Goal: Task Accomplishment & Management: Use online tool/utility

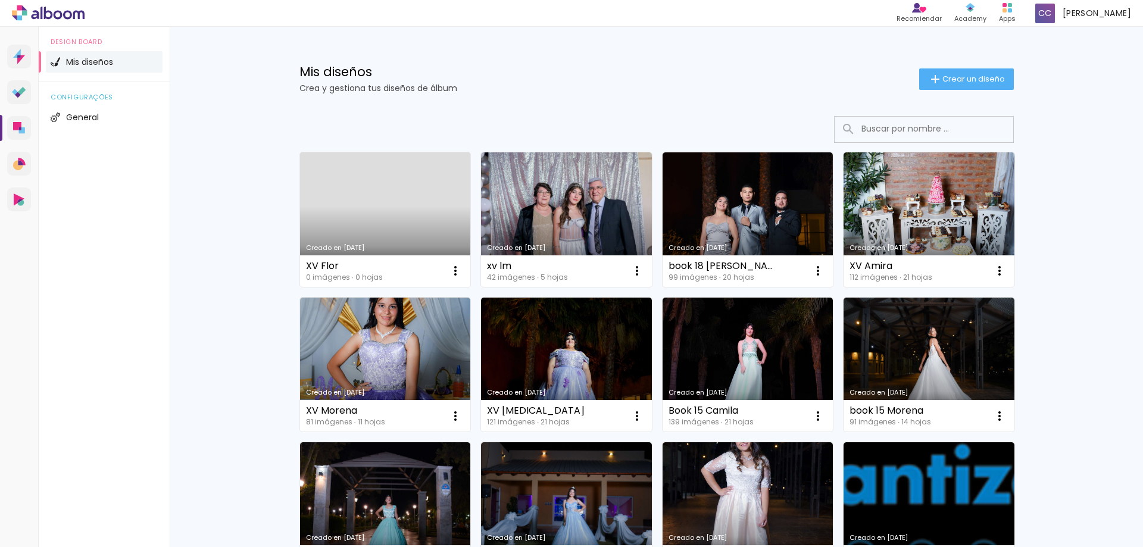
click at [357, 212] on link "Creado en [DATE]" at bounding box center [385, 219] width 171 height 135
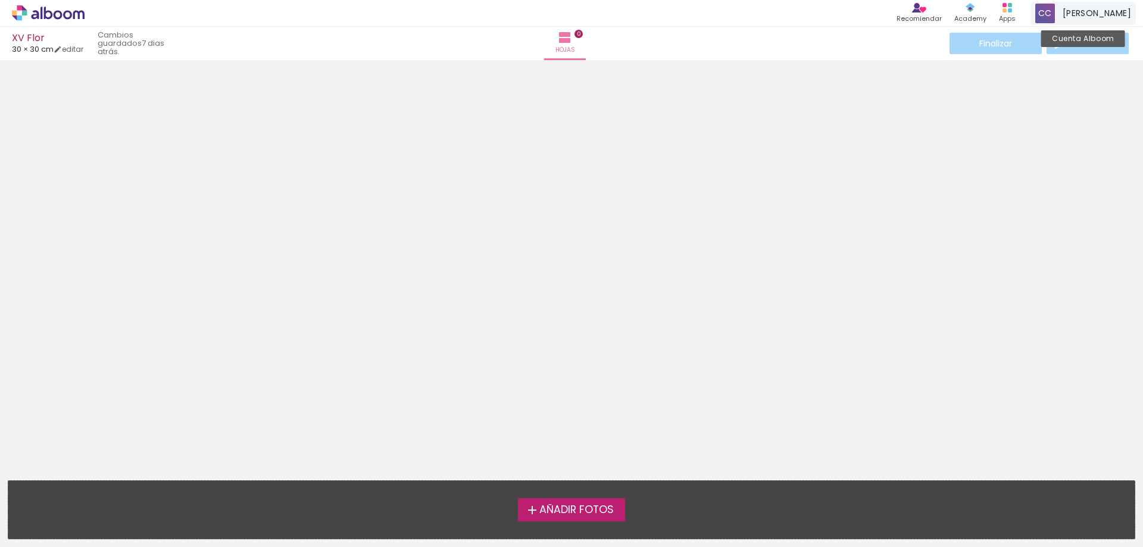
click at [1084, 22] on div "[PERSON_NAME] Cuenta Alboom" at bounding box center [1083, 13] width 105 height 23
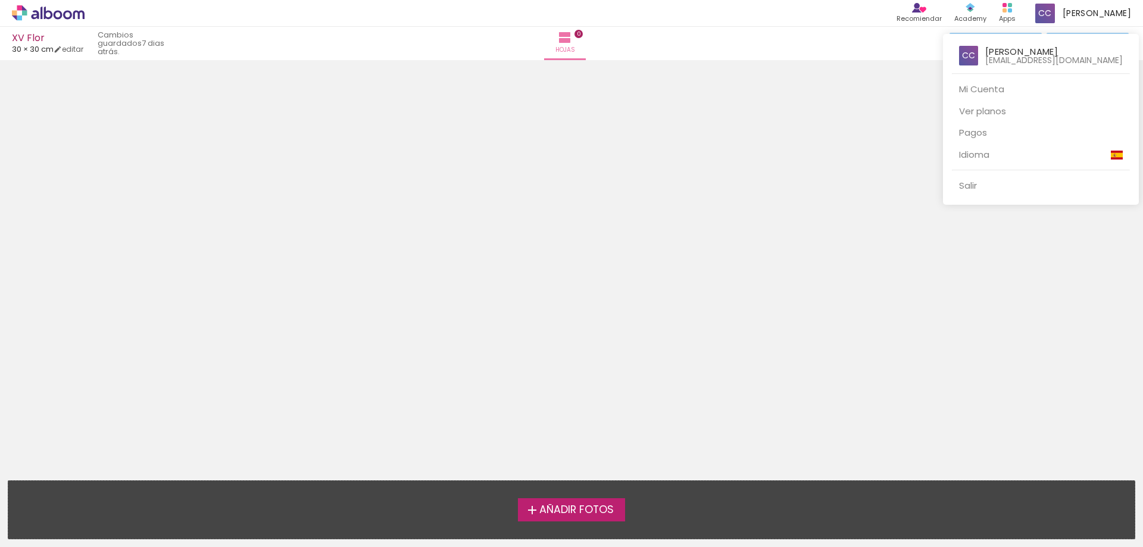
click at [1009, 12] on div at bounding box center [571, 273] width 1143 height 547
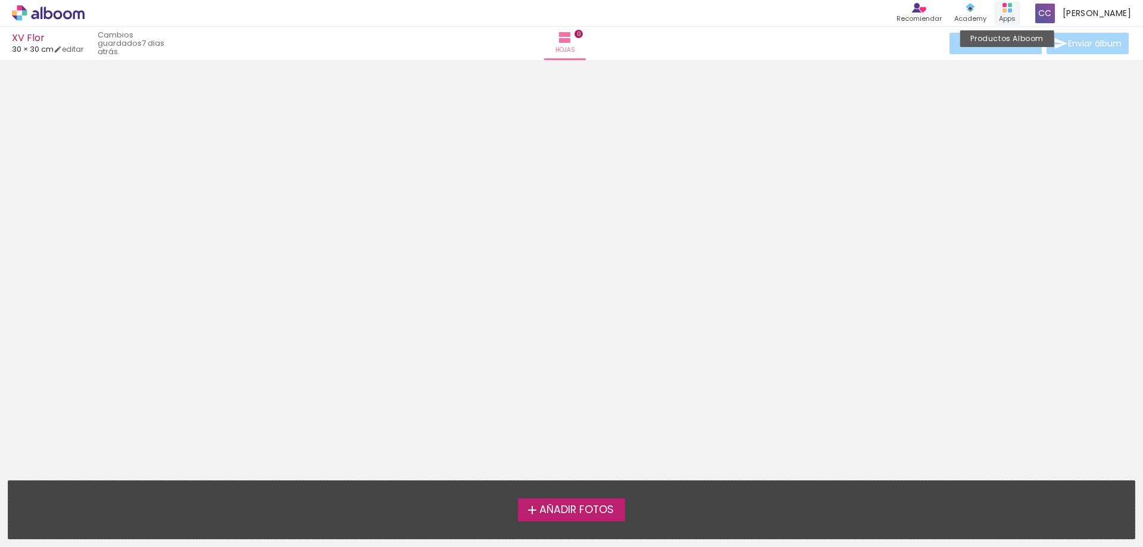
click at [1012, 12] on icon at bounding box center [1008, 8] width 10 height 10
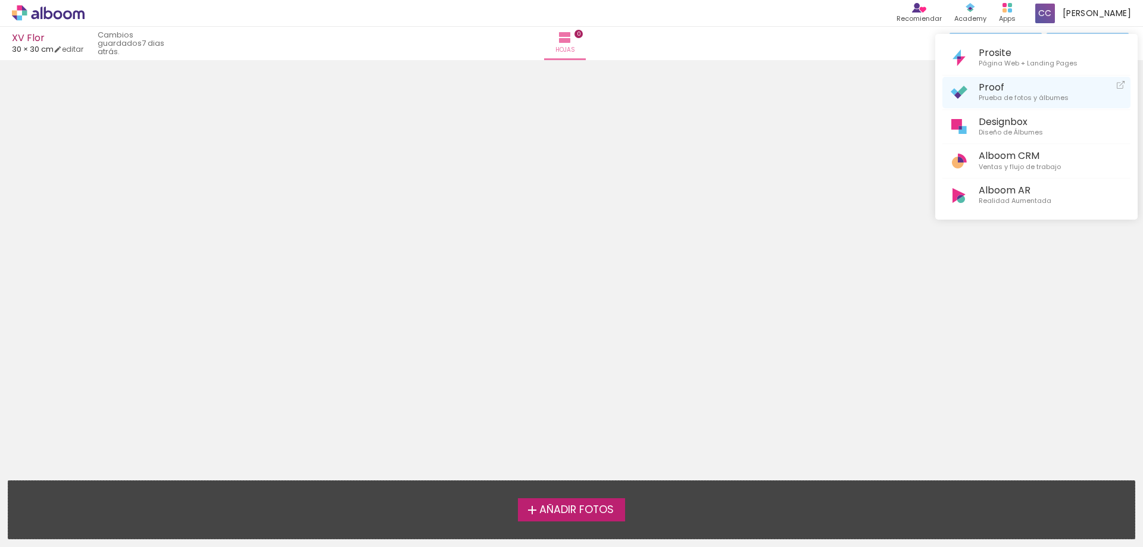
click at [1012, 93] on span "Prueba de fotos y álbumes" at bounding box center [1024, 98] width 90 height 11
